Goal: Check status: Check status

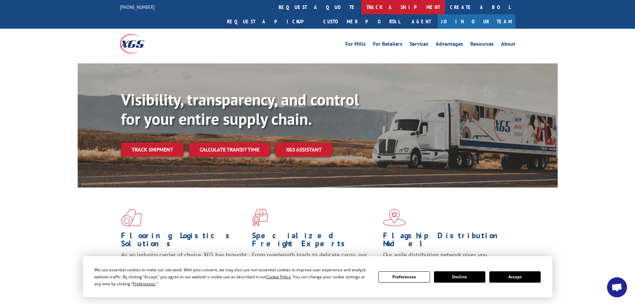
click at [361, 7] on link "track a shipment" at bounding box center [403, 7] width 84 height 14
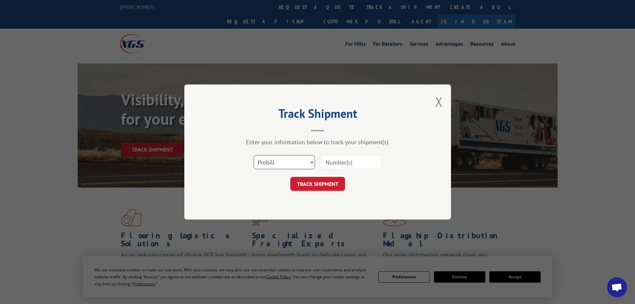
click at [267, 166] on select "Select category... Probill BOL PO" at bounding box center [284, 162] width 61 height 14
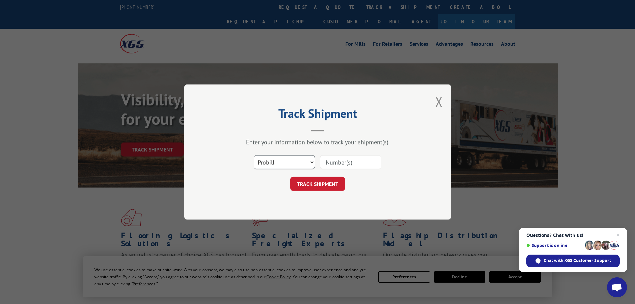
select select "bol"
click at [254, 155] on select "Select category... Probill BOL PO" at bounding box center [284, 162] width 61 height 14
click at [328, 163] on input at bounding box center [350, 162] width 61 height 14
paste input "5609088"
type input "5609088"
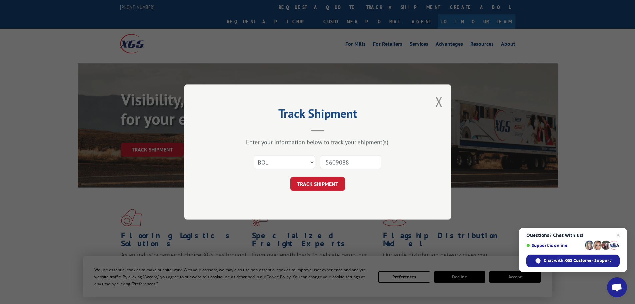
click at [314, 184] on button "TRACK SHIPMENT" at bounding box center [317, 184] width 55 height 14
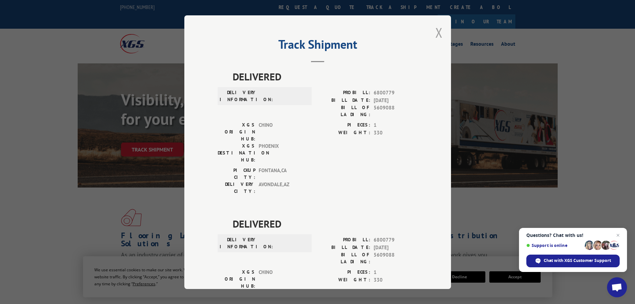
click at [437, 31] on button "Close modal" at bounding box center [438, 33] width 7 height 18
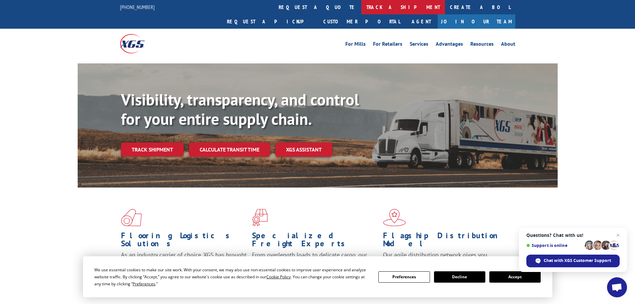
click at [361, 3] on link "track a shipment" at bounding box center [403, 7] width 84 height 14
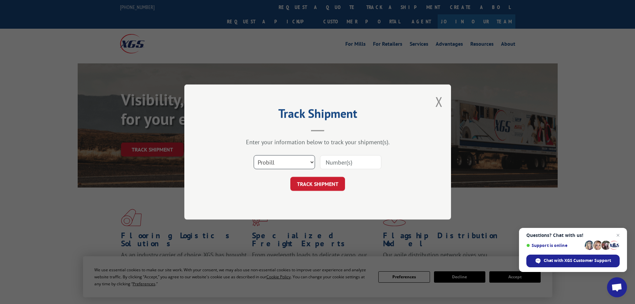
click at [272, 162] on select "Select category... Probill BOL PO" at bounding box center [284, 162] width 61 height 14
select select "bol"
click at [254, 155] on select "Select category... Probill BOL PO" at bounding box center [284, 162] width 61 height 14
click at [343, 162] on input at bounding box center [350, 162] width 61 height 14
paste input "5606506"
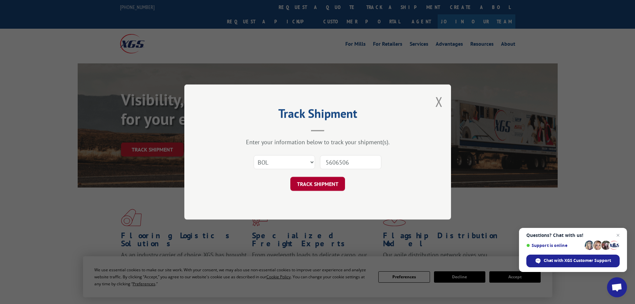
type input "5606506"
click at [321, 183] on button "TRACK SHIPMENT" at bounding box center [317, 184] width 55 height 14
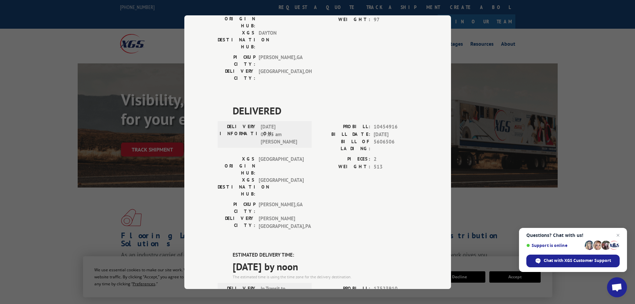
scroll to position [200, 0]
